Goal: Task Accomplishment & Management: Use online tool/utility

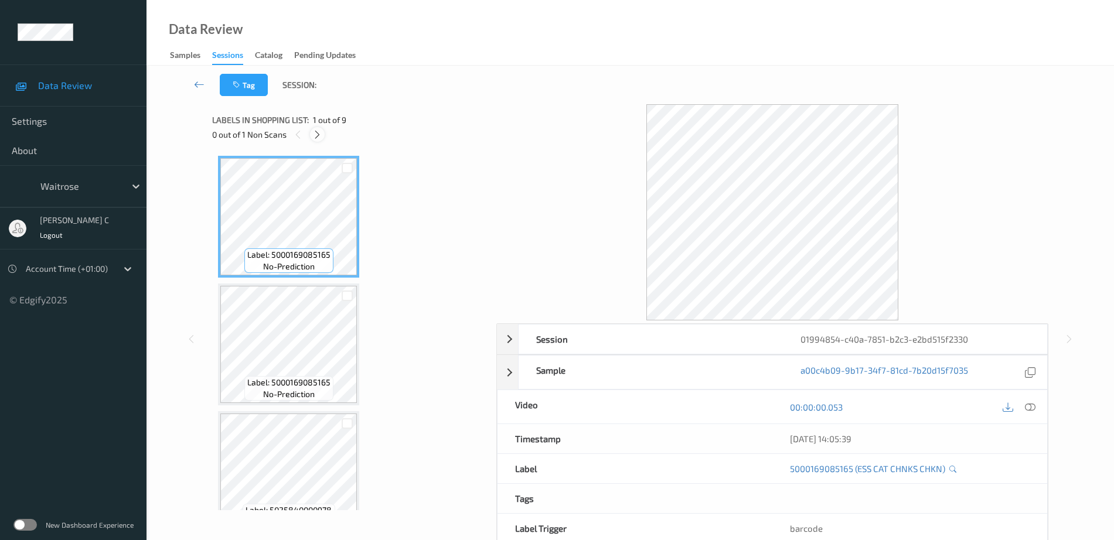
click at [319, 128] on div at bounding box center [317, 134] width 15 height 15
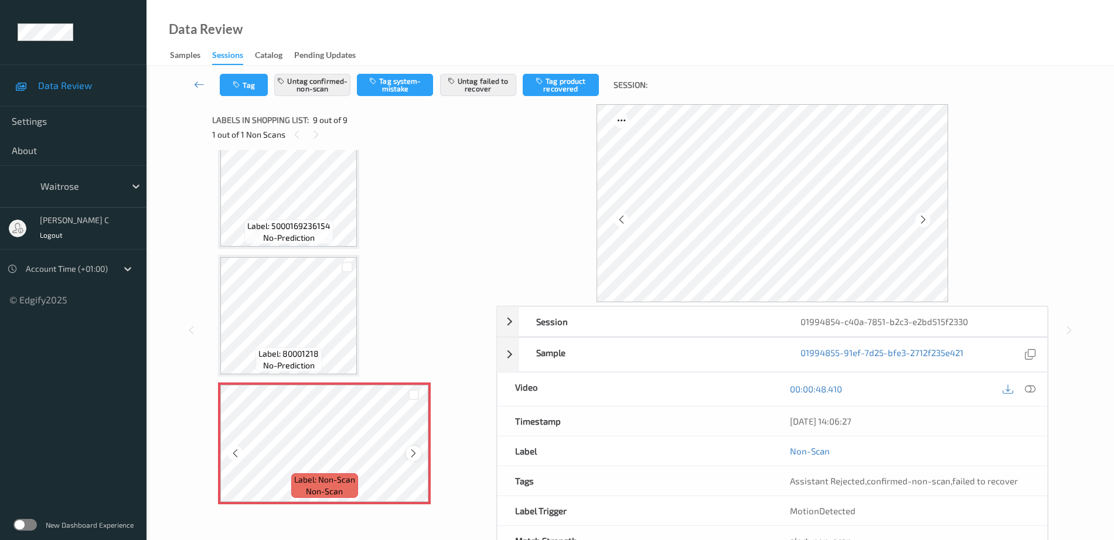
click at [416, 458] on icon at bounding box center [414, 453] width 10 height 11
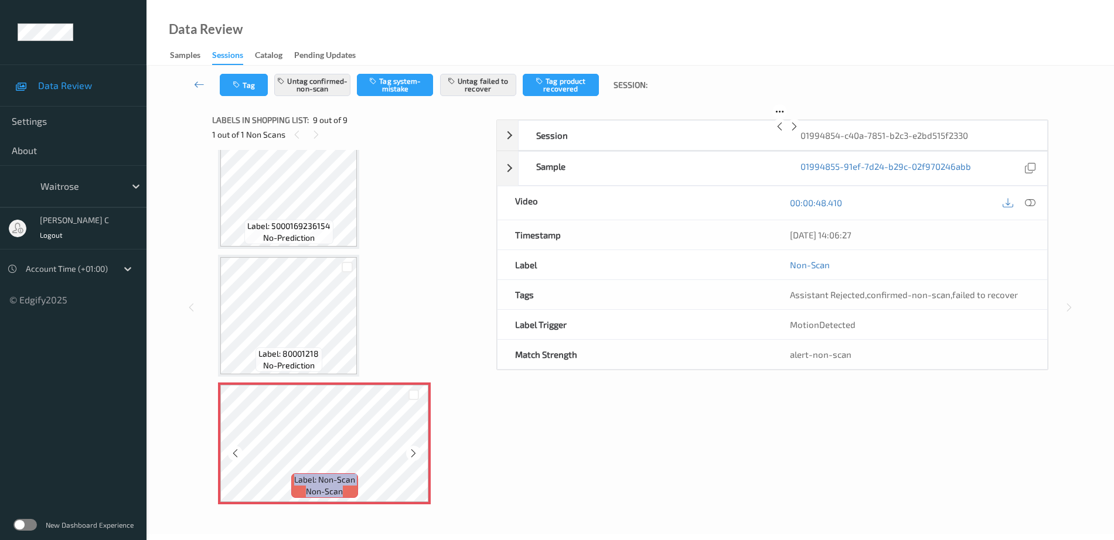
click at [416, 458] on icon at bounding box center [414, 453] width 10 height 11
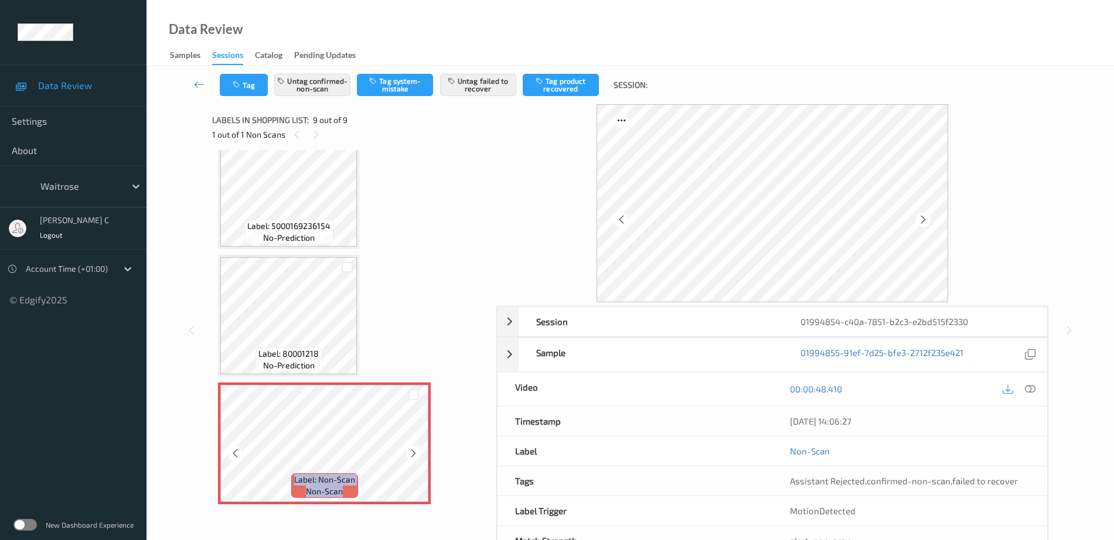
click at [416, 458] on icon at bounding box center [414, 453] width 10 height 11
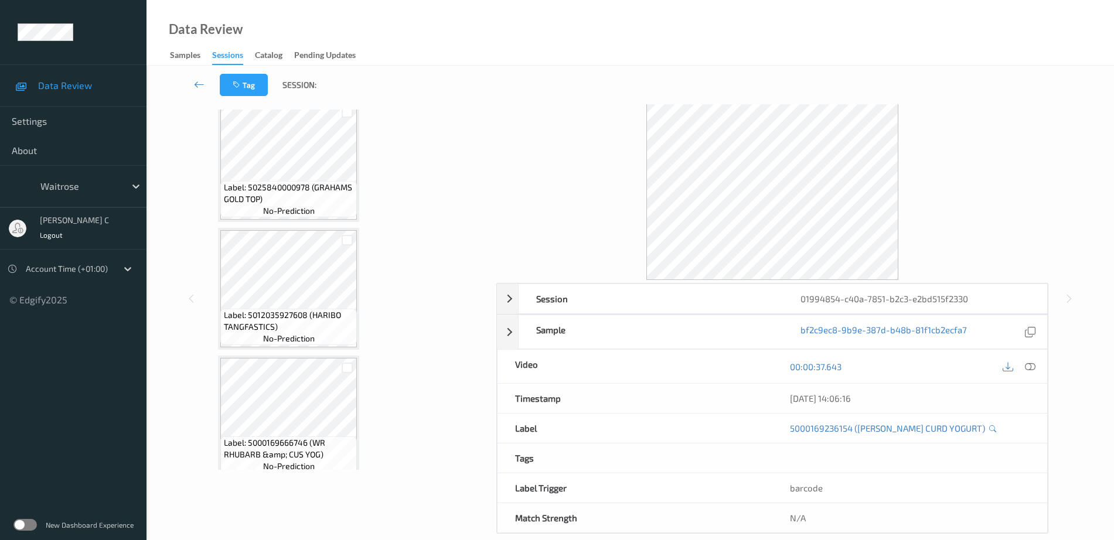
scroll to position [0, 0]
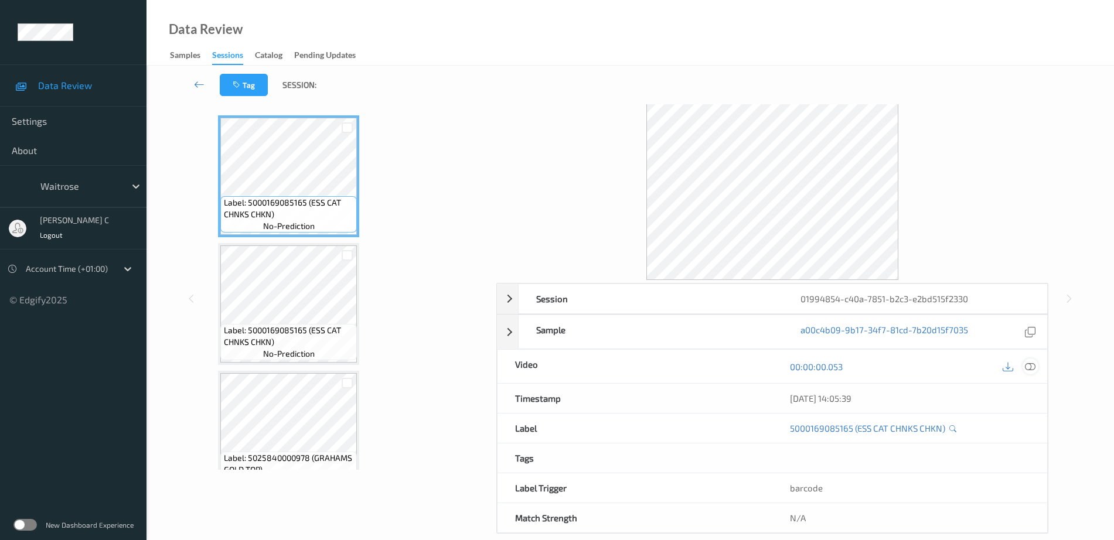
click at [1027, 365] on icon at bounding box center [1030, 367] width 11 height 11
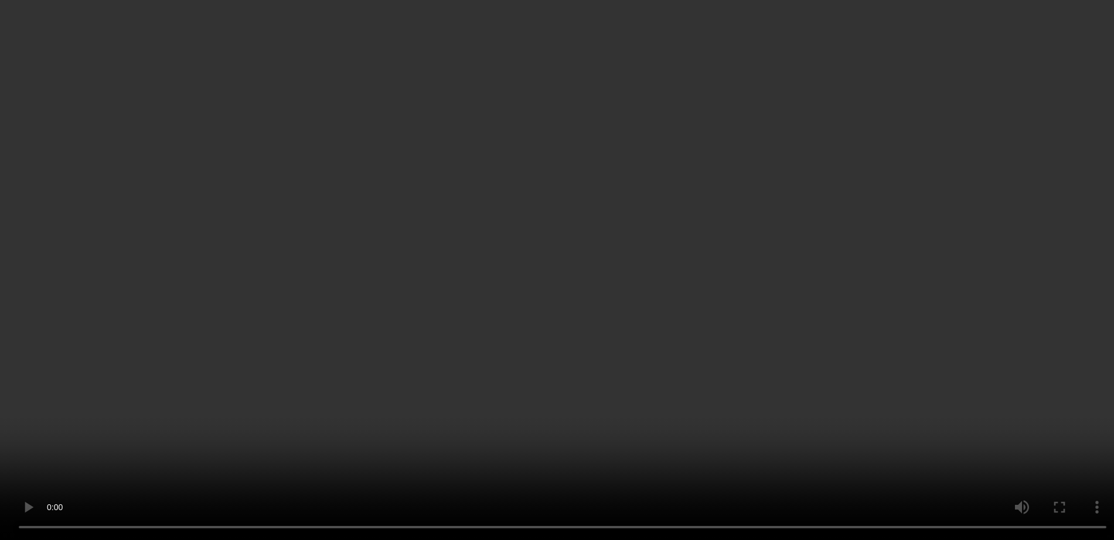
scroll to position [722, 0]
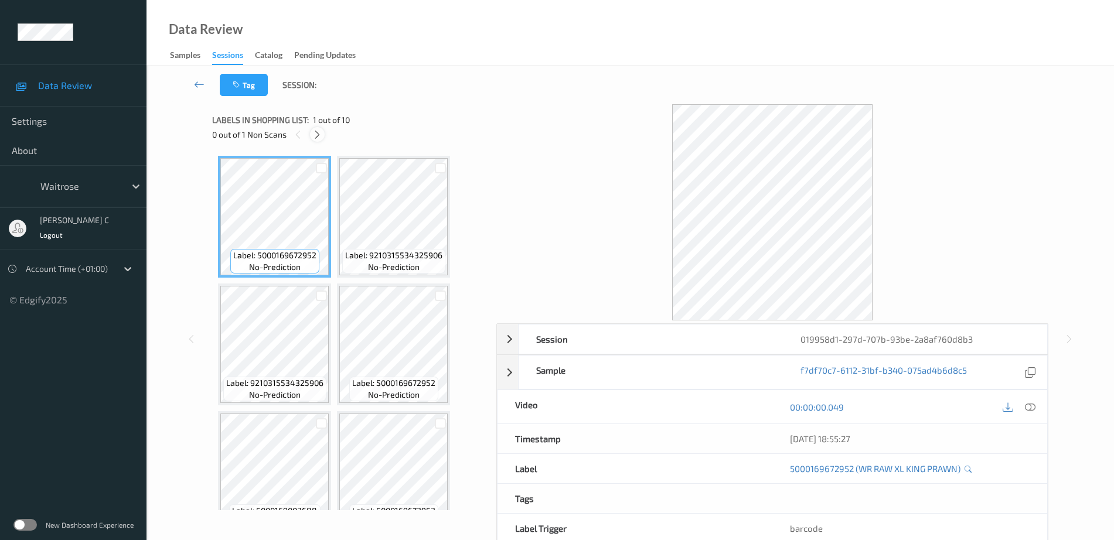
click at [316, 135] on icon at bounding box center [317, 135] width 10 height 11
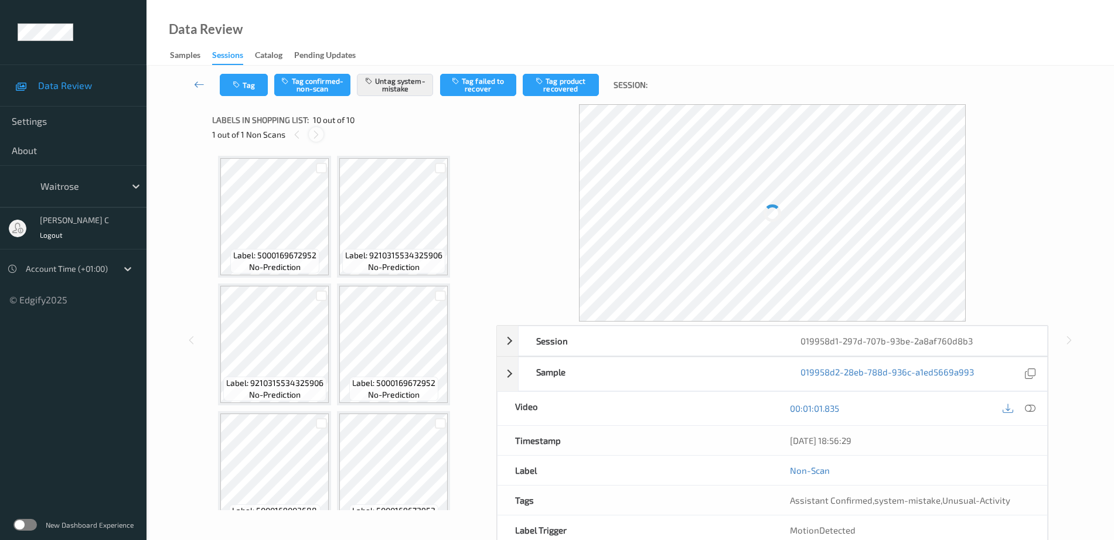
scroll to position [412, 0]
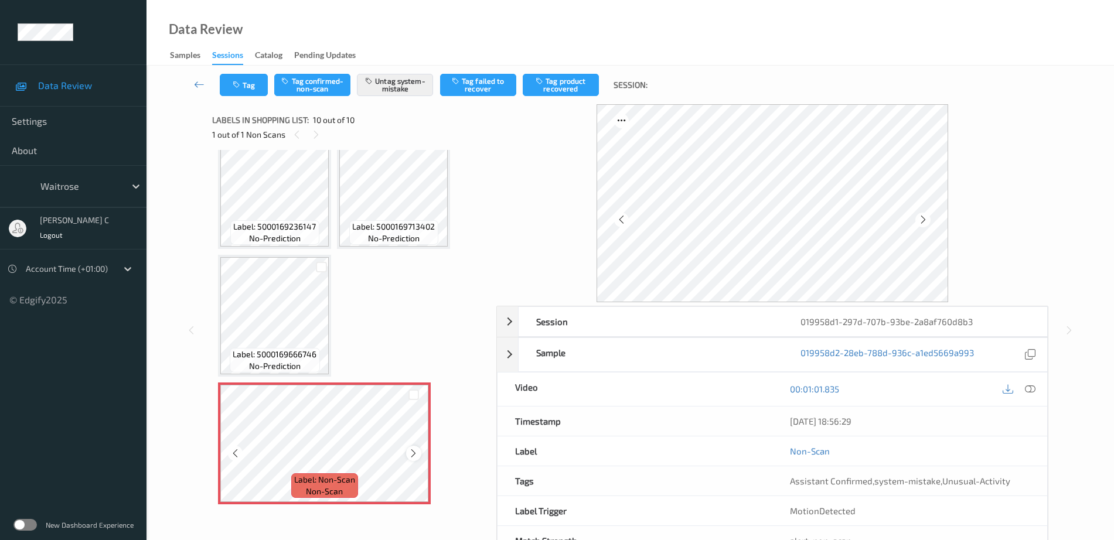
click at [407, 454] on div at bounding box center [413, 453] width 15 height 15
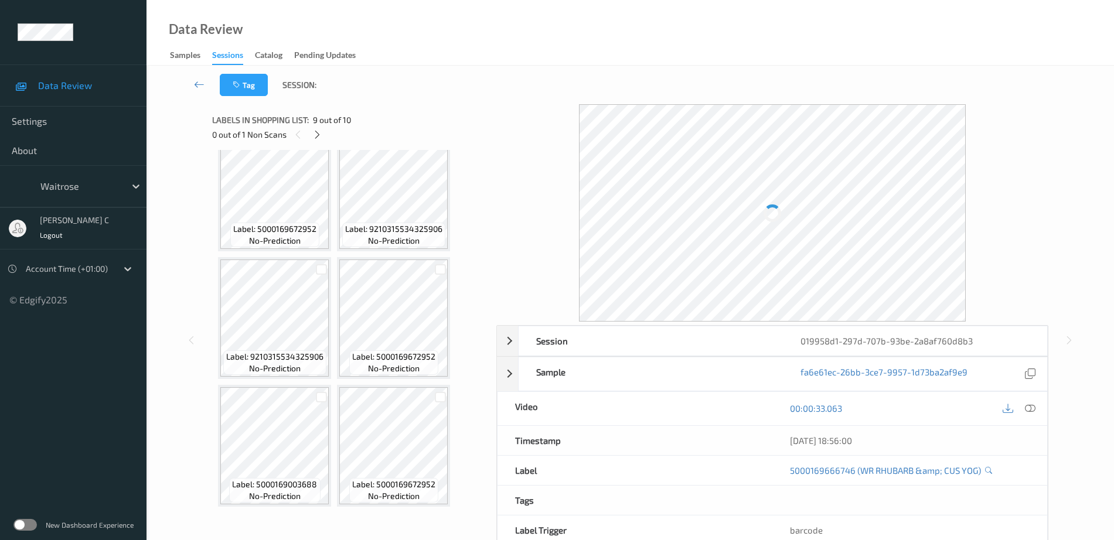
scroll to position [0, 0]
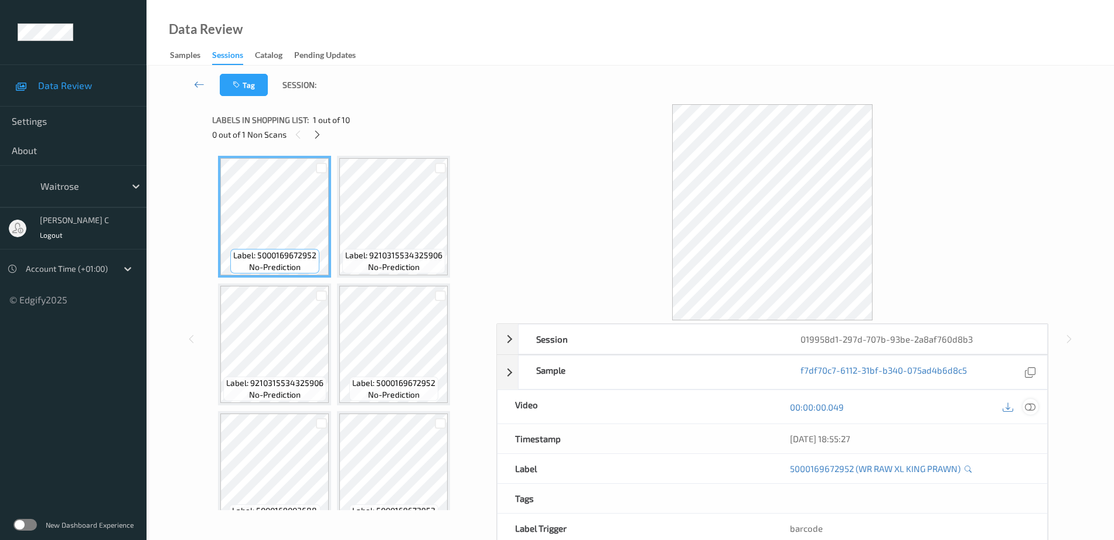
click at [1035, 405] on icon at bounding box center [1030, 407] width 11 height 11
